Goal: Information Seeking & Learning: Check status

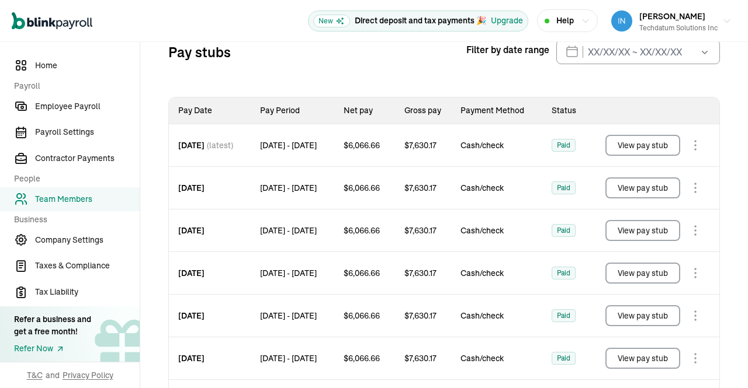
scroll to position [208, 0]
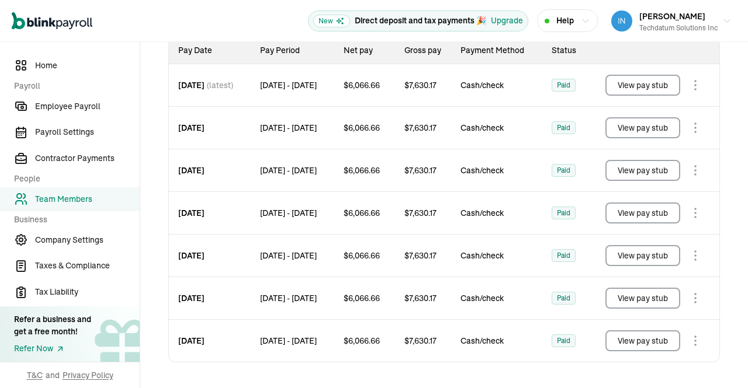
click at [620, 255] on button "View pay stub" at bounding box center [642, 255] width 75 height 21
click at [660, 217] on button "View pay stub" at bounding box center [642, 213] width 75 height 21
click at [650, 179] on button "View pay stub" at bounding box center [642, 170] width 75 height 21
click at [648, 130] on button "View pay stub" at bounding box center [642, 127] width 75 height 21
click at [640, 93] on button "View pay stub" at bounding box center [642, 85] width 75 height 21
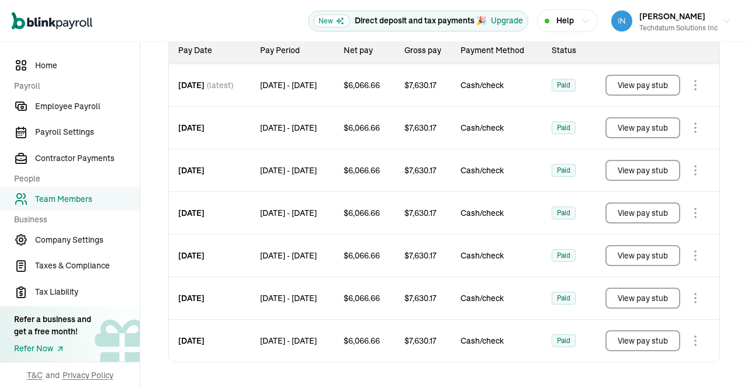
click at [627, 291] on button "View pay stub" at bounding box center [642, 298] width 75 height 21
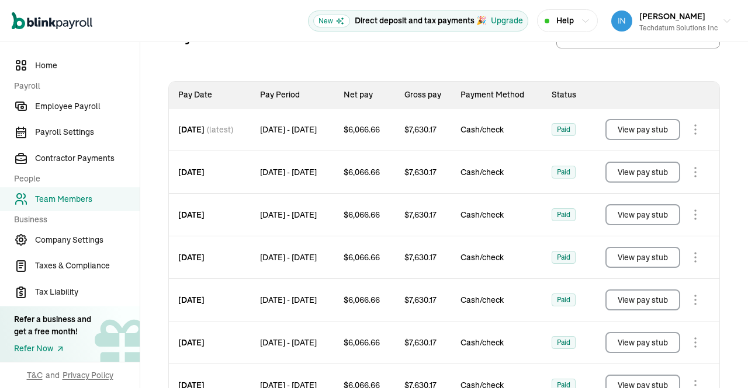
scroll to position [138, 0]
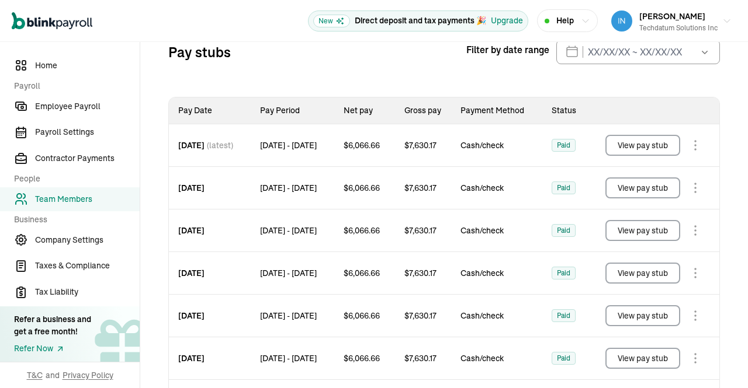
click at [436, 364] on span "$ 7,630.17" at bounding box center [420, 359] width 32 height 12
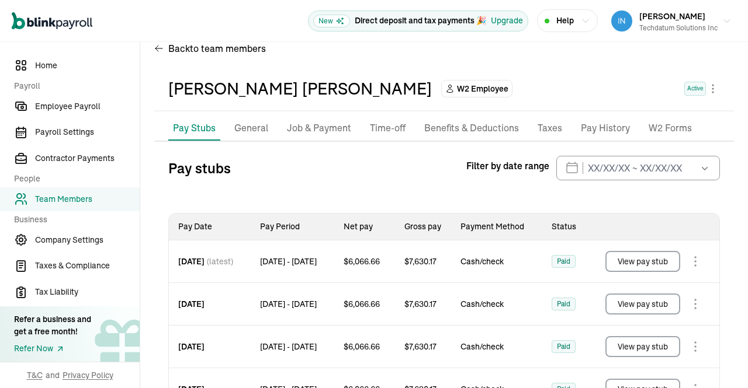
scroll to position [0, 0]
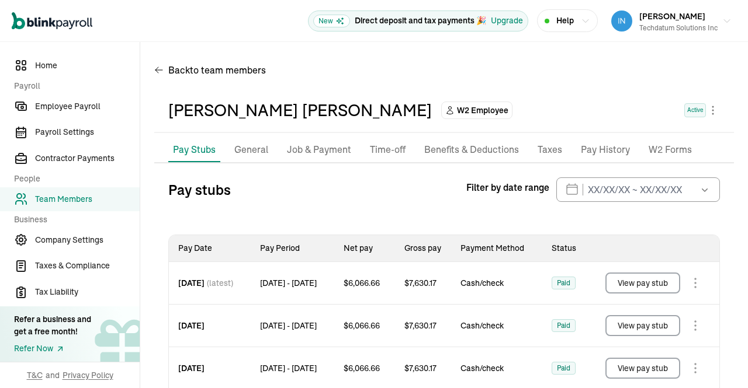
click at [406, 87] on div "Back to team members" at bounding box center [443, 72] width 579 height 33
